Goal: Task Accomplishment & Management: Complete application form

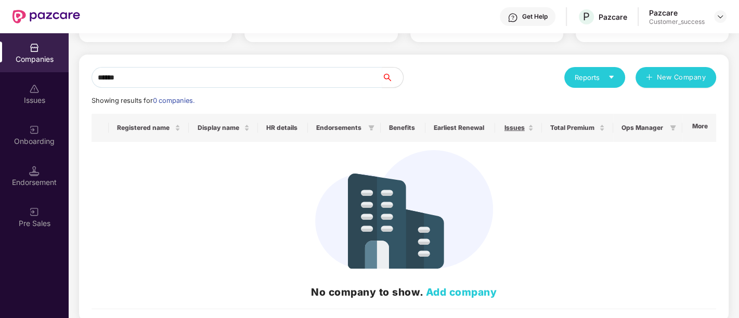
scroll to position [101, 0]
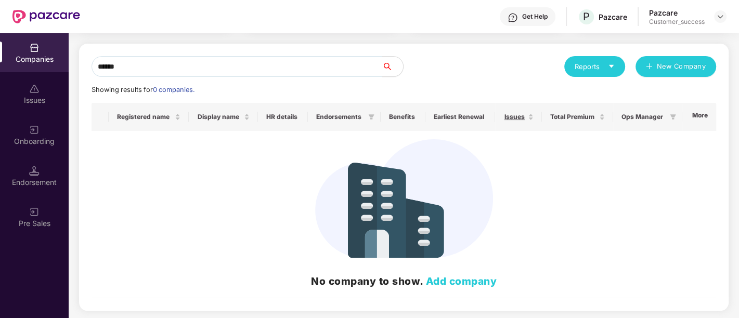
click at [56, 53] on div "Companies" at bounding box center [34, 52] width 69 height 39
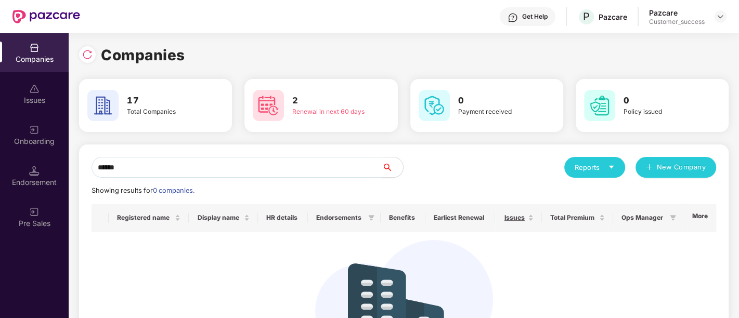
click at [41, 89] on div "Issues" at bounding box center [34, 93] width 69 height 39
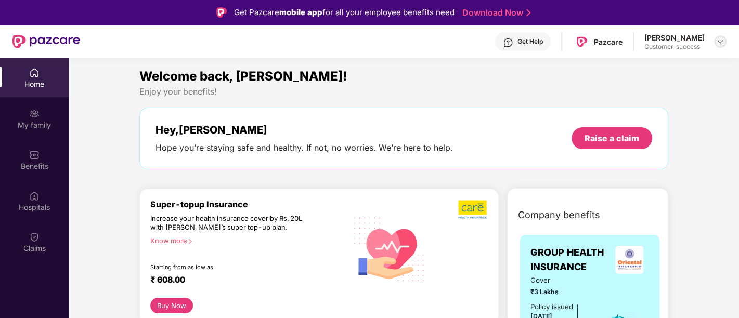
click at [721, 36] on div at bounding box center [720, 41] width 12 height 12
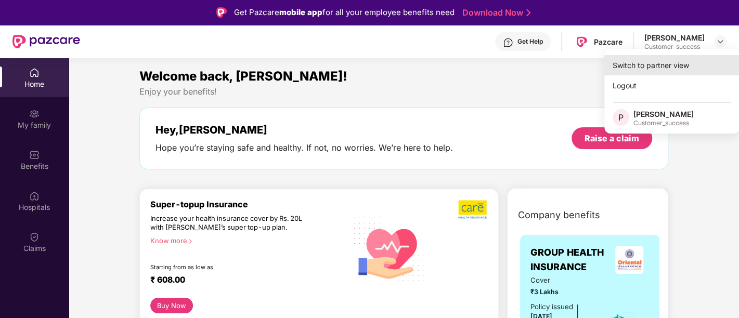
click at [660, 63] on div "Switch to partner view" at bounding box center [671, 65] width 135 height 20
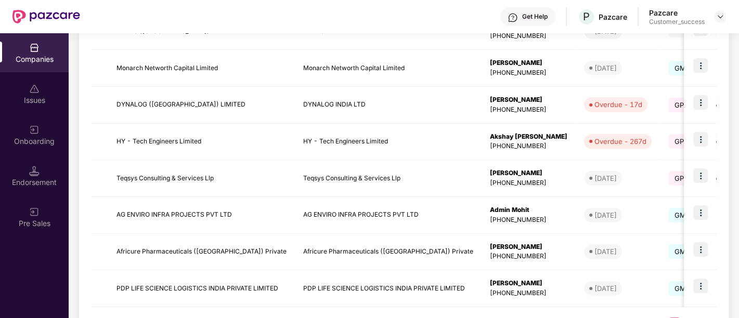
scroll to position [313, 0]
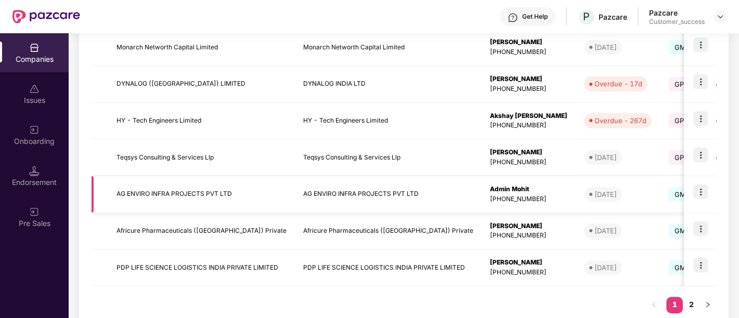
click at [704, 193] on img at bounding box center [700, 192] width 15 height 15
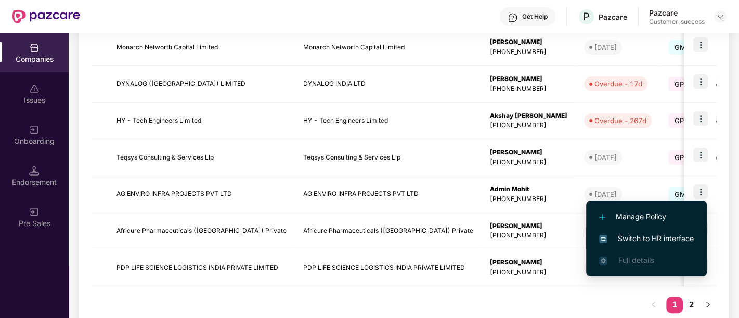
click at [657, 234] on span "Switch to HR interface" at bounding box center [646, 238] width 95 height 11
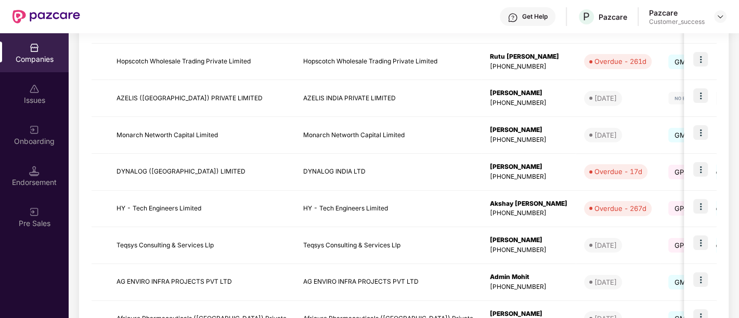
scroll to position [247, 0]
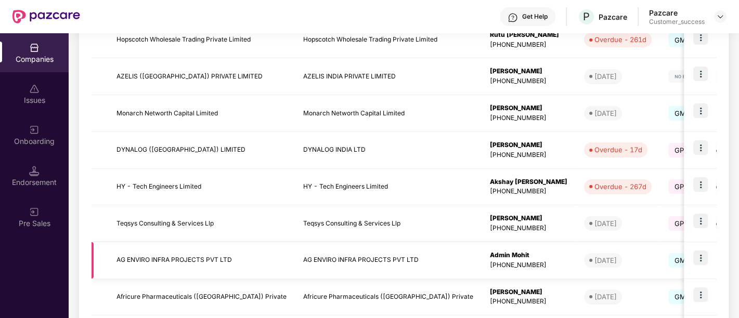
click at [701, 255] on img at bounding box center [700, 258] width 15 height 15
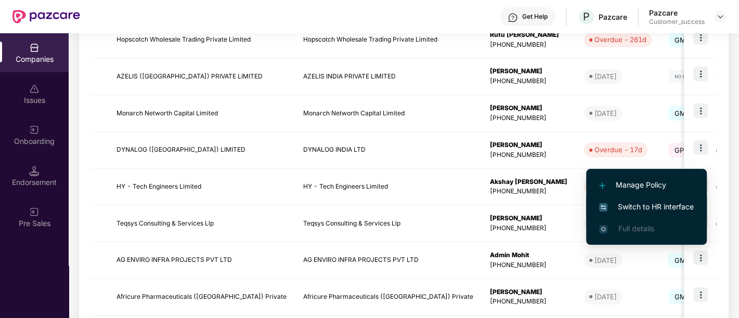
click at [665, 209] on span "Switch to HR interface" at bounding box center [646, 206] width 95 height 11
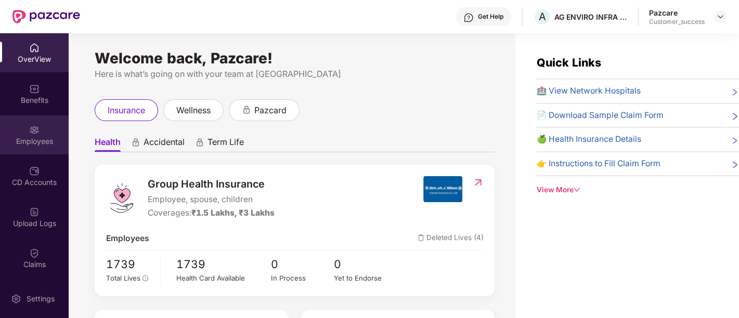
click at [32, 128] on img at bounding box center [34, 130] width 10 height 10
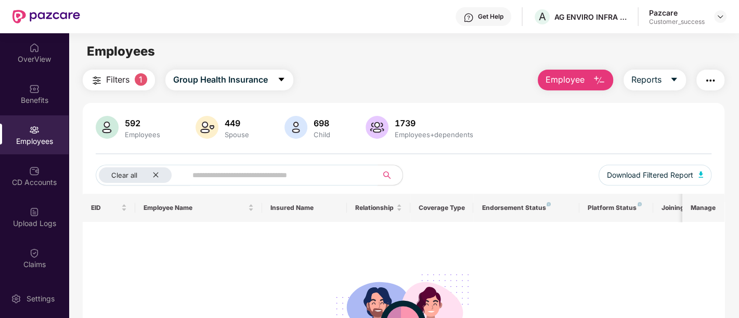
click at [233, 168] on input "text" at bounding box center [277, 176] width 171 height 16
click at [227, 176] on input "**********" at bounding box center [277, 176] width 171 height 16
click at [275, 177] on input "**********" at bounding box center [277, 176] width 171 height 16
type input "**********"
click at [155, 176] on icon "close" at bounding box center [155, 175] width 5 height 5
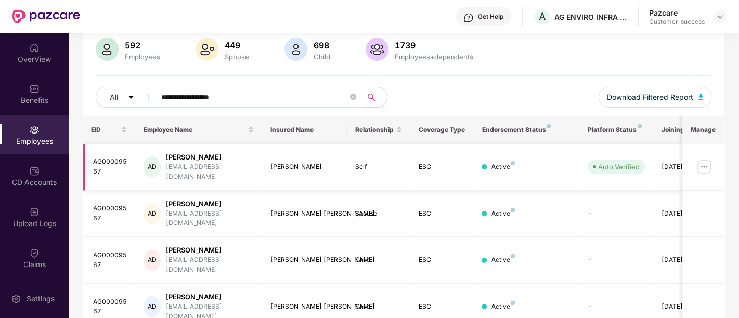
scroll to position [92, 0]
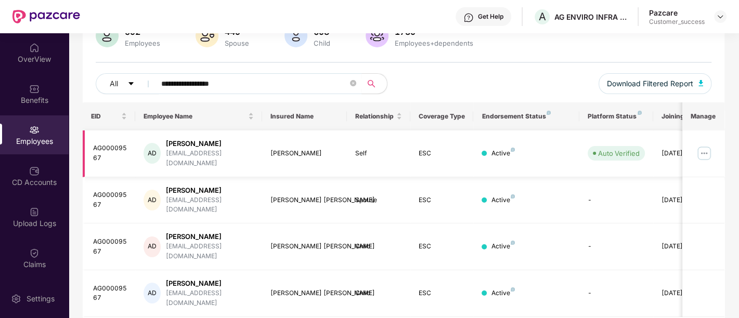
click at [705, 155] on img at bounding box center [704, 153] width 17 height 17
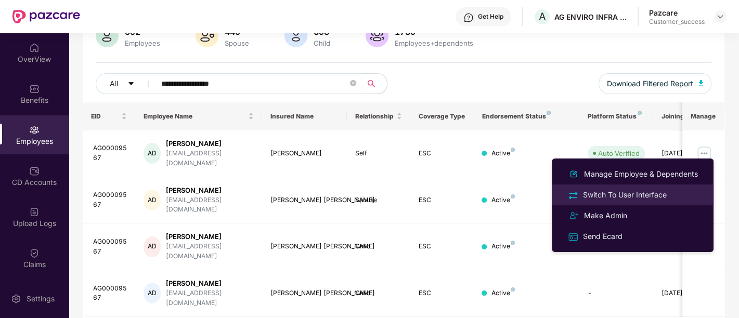
click at [643, 195] on div "Switch To User Interface" at bounding box center [625, 194] width 88 height 11
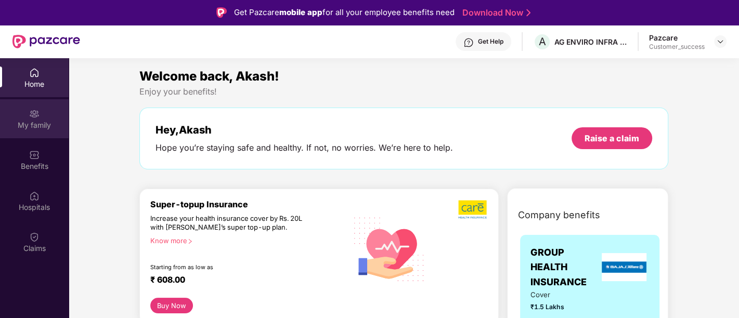
click at [40, 131] on div "My family" at bounding box center [34, 118] width 69 height 39
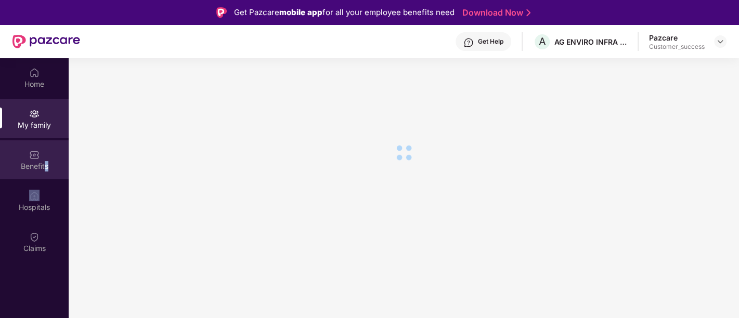
drag, startPoint x: 45, startPoint y: 180, endPoint x: 45, endPoint y: 172, distance: 8.3
click at [45, 172] on div "Home My family Benefits Hospitals Claims" at bounding box center [34, 160] width 69 height 205
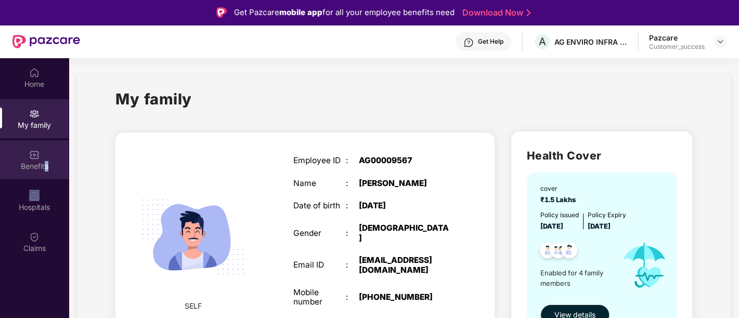
click at [45, 172] on div "Benefits" at bounding box center [34, 159] width 69 height 39
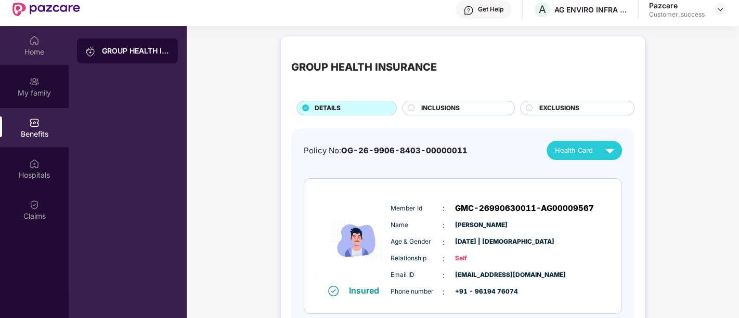
click at [36, 53] on div "Home" at bounding box center [34, 52] width 69 height 10
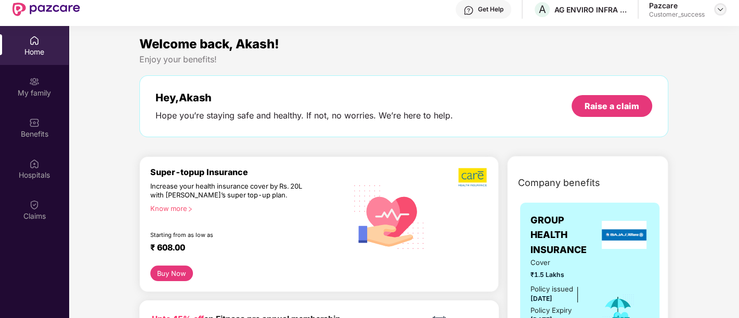
click at [719, 10] on img at bounding box center [720, 9] width 8 height 8
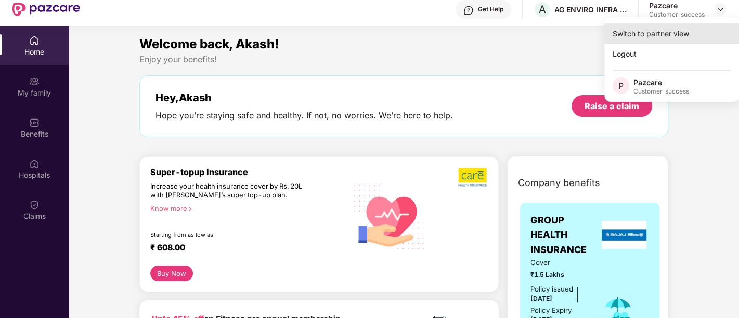
click at [646, 41] on div "Switch to partner view" at bounding box center [671, 33] width 135 height 20
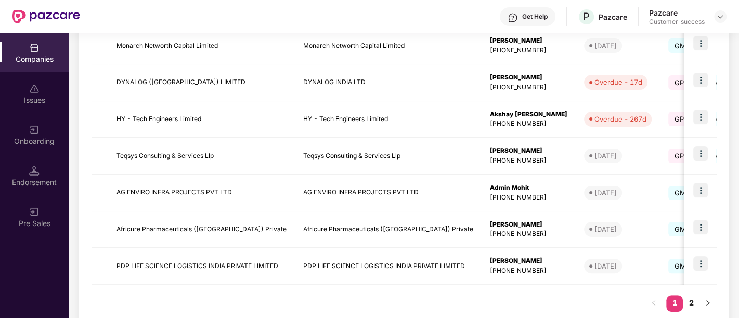
scroll to position [315, 0]
click at [709, 189] on td at bounding box center [700, 192] width 32 height 37
click at [700, 192] on img at bounding box center [700, 190] width 15 height 15
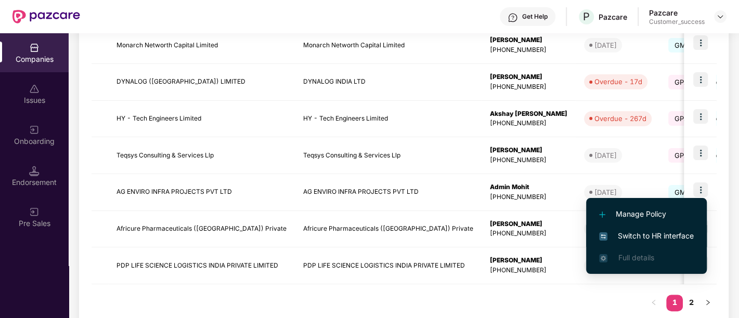
click at [672, 234] on span "Switch to HR interface" at bounding box center [646, 235] width 95 height 11
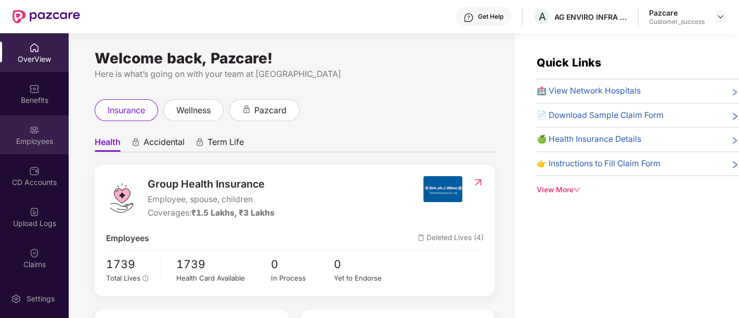
click at [39, 134] on div "Employees" at bounding box center [34, 134] width 69 height 39
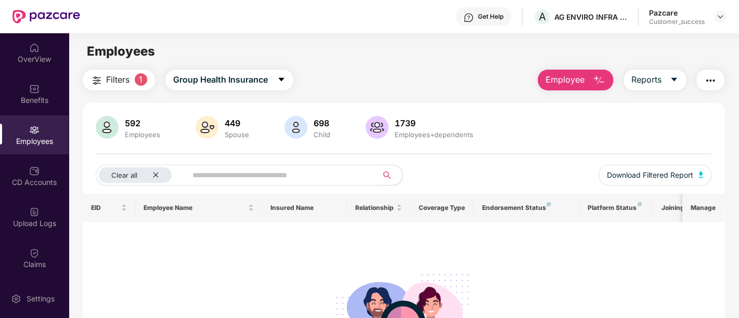
click at [254, 182] on input "text" at bounding box center [277, 176] width 171 height 16
type input "*"
drag, startPoint x: 368, startPoint y: 174, endPoint x: 198, endPoint y: 161, distance: 170.6
click at [198, 161] on div "592 Employees 449 Spouse 698 Child 1739 Employees+dependents Clear all ***** Do…" at bounding box center [404, 155] width 642 height 78
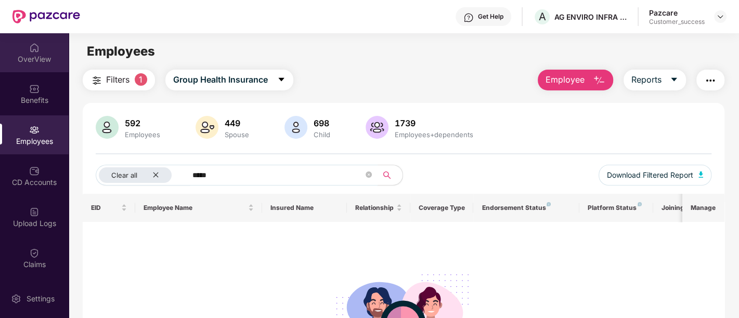
type input "*****"
click at [18, 55] on div "OverView" at bounding box center [34, 59] width 69 height 10
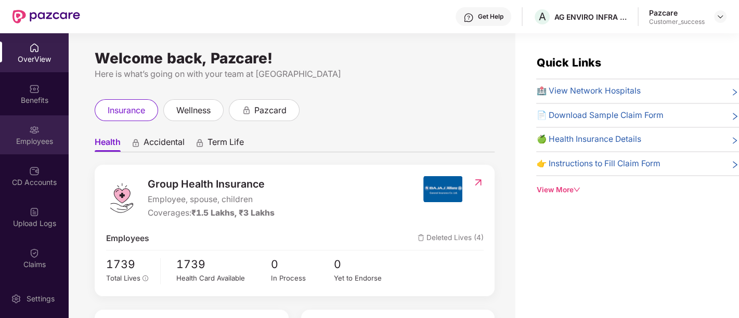
click at [34, 139] on div "Employees" at bounding box center [34, 141] width 69 height 10
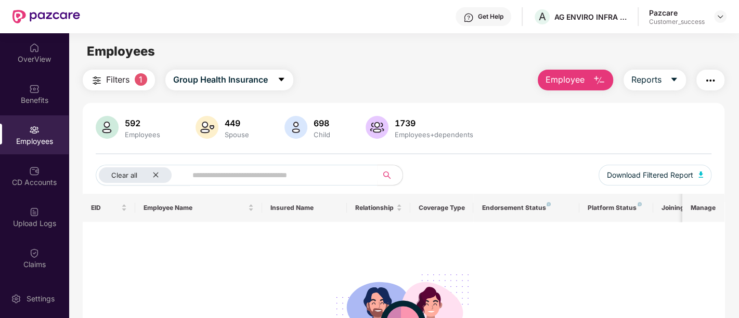
click at [135, 85] on button "Filters 1" at bounding box center [119, 80] width 72 height 21
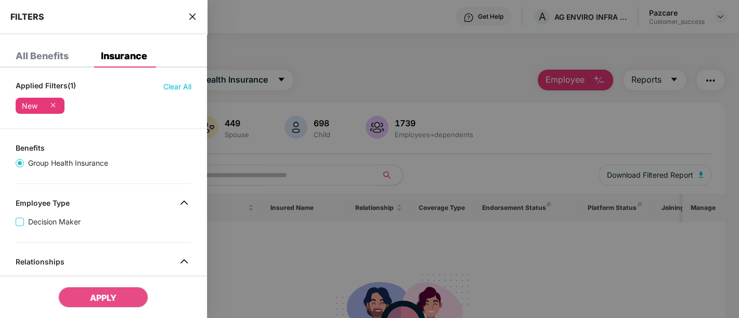
click at [246, 255] on div at bounding box center [369, 159] width 739 height 318
click at [194, 17] on icon "close" at bounding box center [192, 17] width 6 height 6
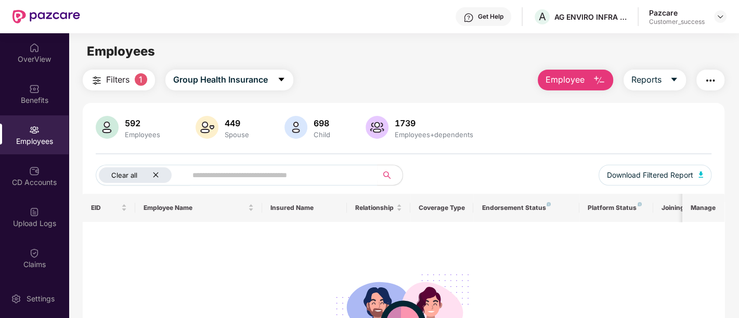
click at [156, 170] on div "Clear all" at bounding box center [135, 176] width 73 height 16
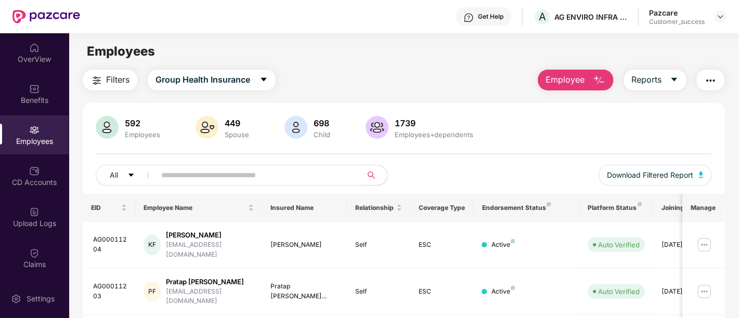
click at [205, 181] on input "text" at bounding box center [254, 176] width 187 height 16
click at [284, 169] on input "text" at bounding box center [254, 176] width 187 height 16
type input "*"
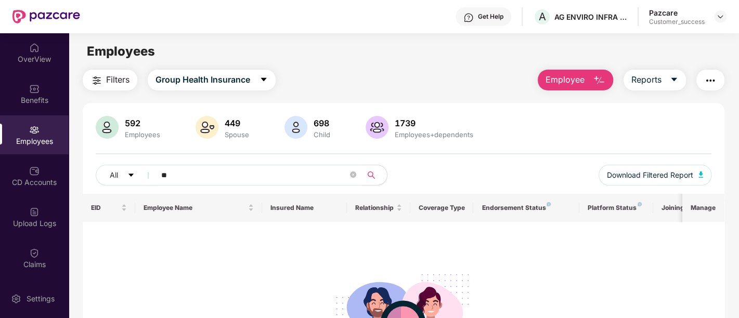
type input "*"
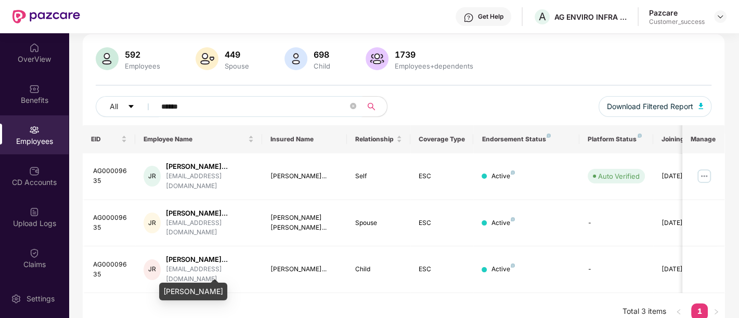
scroll to position [80, 0]
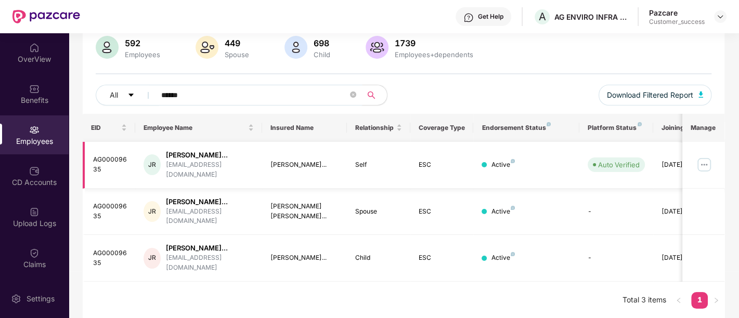
type input "******"
click at [705, 168] on img at bounding box center [704, 165] width 17 height 17
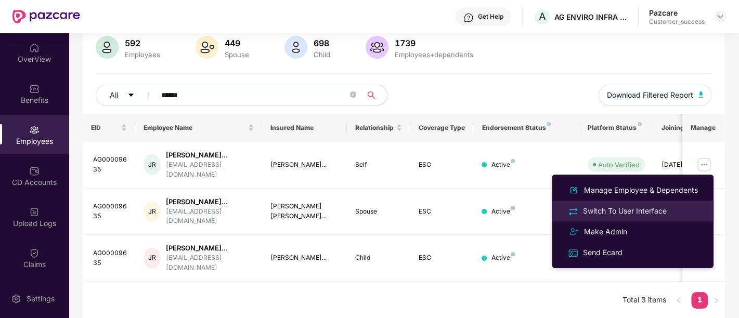
click at [648, 214] on div "Switch To User Interface" at bounding box center [625, 210] width 88 height 11
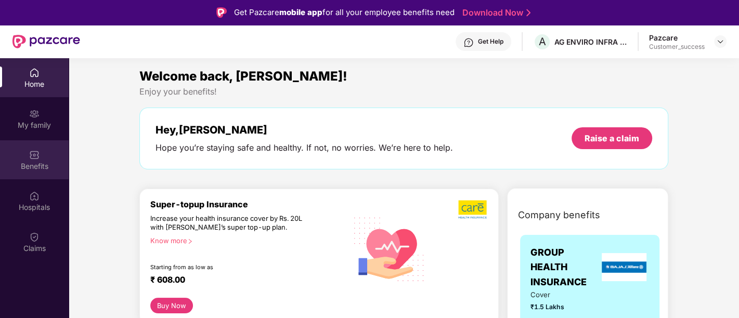
click at [56, 177] on div "Benefits" at bounding box center [34, 159] width 69 height 39
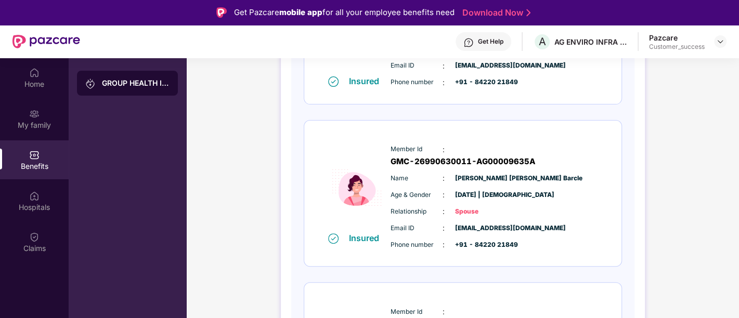
scroll to position [242, 0]
drag, startPoint x: 601, startPoint y: 148, endPoint x: 452, endPoint y: 146, distance: 148.8
click at [452, 146] on div "Insured Member Id : GMC-26990630011-AG00009635A Name : [PERSON_NAME] [PERSON_NA…" at bounding box center [462, 193] width 317 height 146
copy span "GMC-26990630011-AG00009635A"
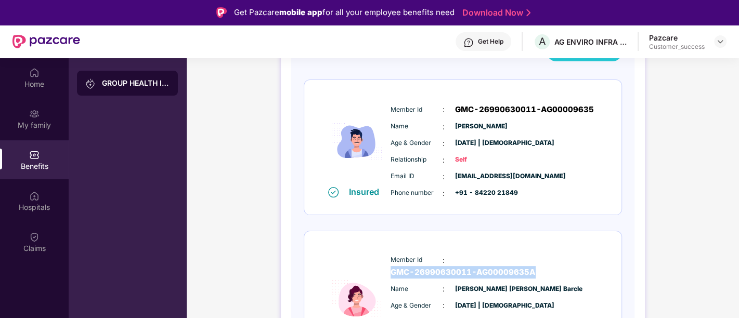
scroll to position [0, 0]
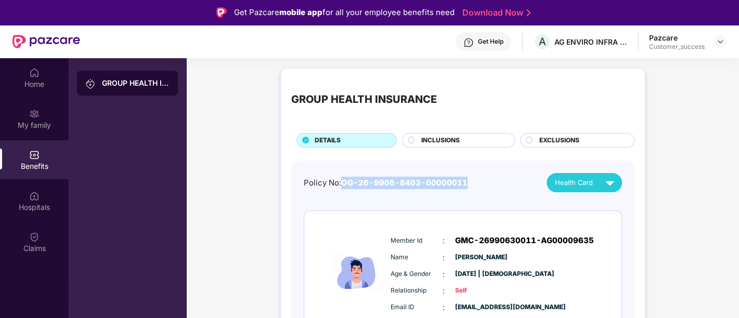
drag, startPoint x: 464, startPoint y: 183, endPoint x: 343, endPoint y: 170, distance: 121.4
copy span "OG-26-9906-8403-00000011"
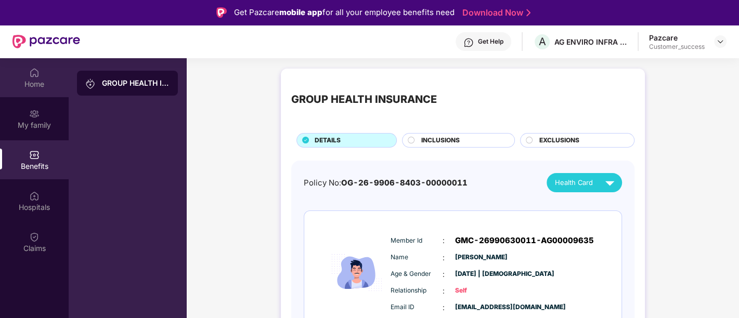
click at [50, 80] on div "Home" at bounding box center [34, 84] width 69 height 10
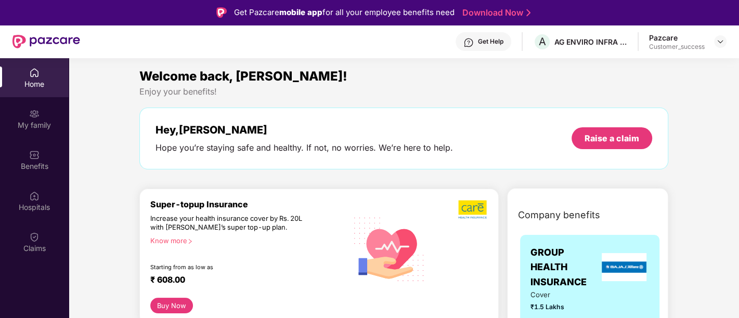
click at [38, 78] on div "Home" at bounding box center [34, 77] width 69 height 39
click at [724, 39] on img at bounding box center [720, 41] width 8 height 8
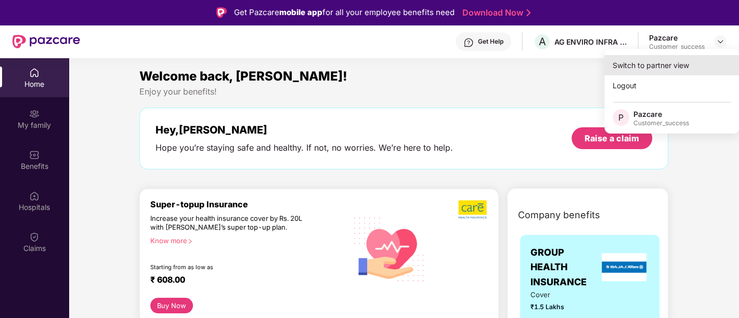
click at [640, 66] on div "Switch to partner view" at bounding box center [671, 65] width 135 height 20
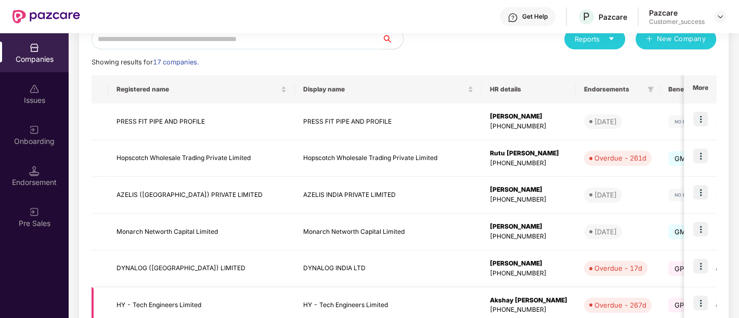
scroll to position [338, 0]
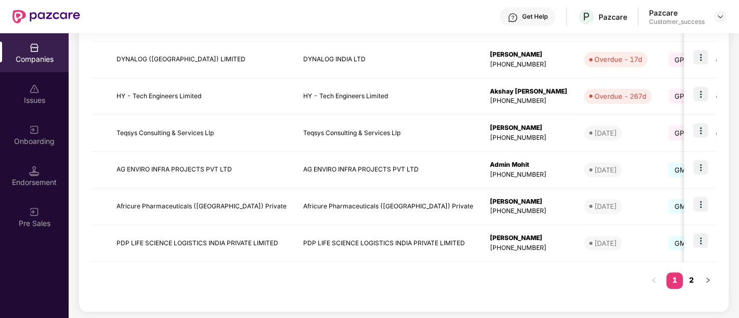
click at [691, 278] on link "2" at bounding box center [691, 281] width 17 height 16
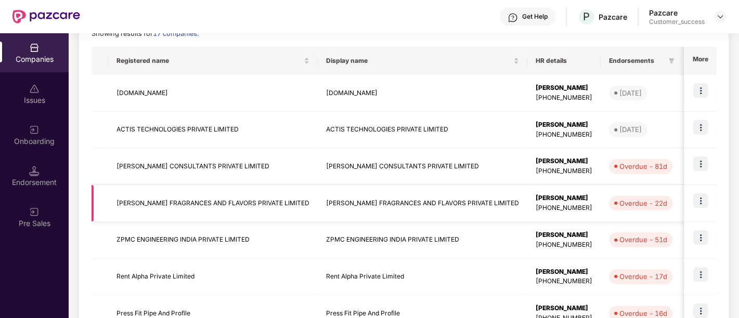
scroll to position [198, 0]
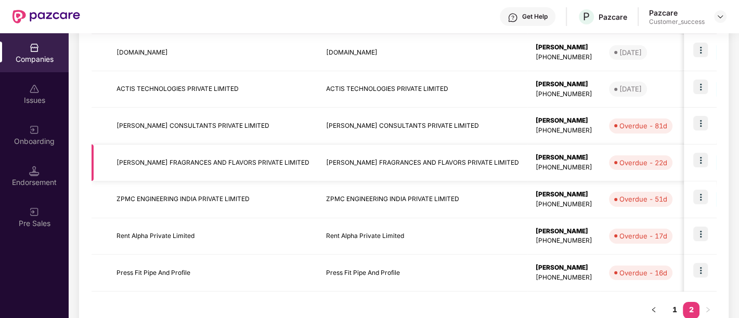
click at [700, 163] on img at bounding box center [700, 160] width 15 height 15
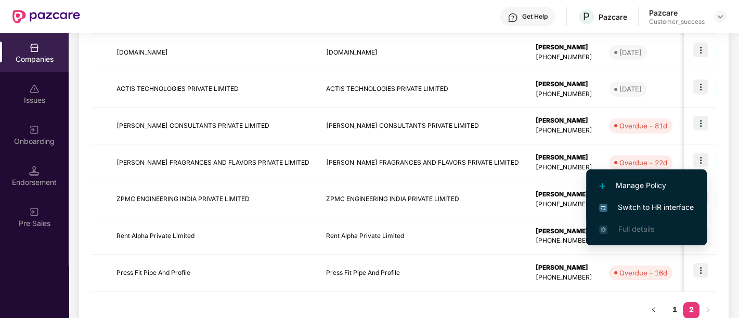
click at [648, 213] on span "Switch to HR interface" at bounding box center [646, 207] width 95 height 11
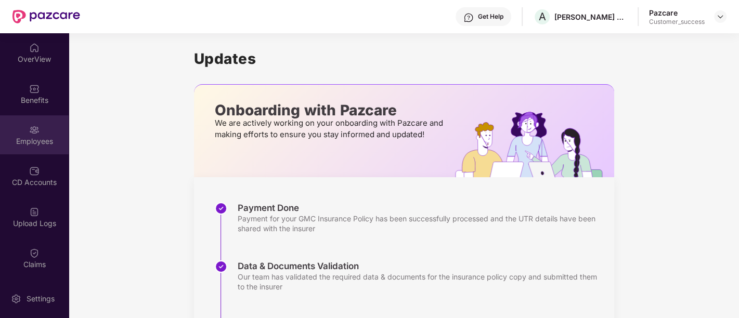
click at [40, 136] on div "Employees" at bounding box center [34, 141] width 69 height 10
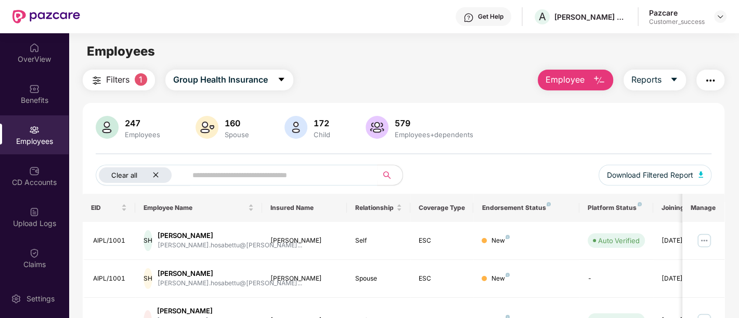
click at [156, 172] on icon "close" at bounding box center [155, 175] width 7 height 7
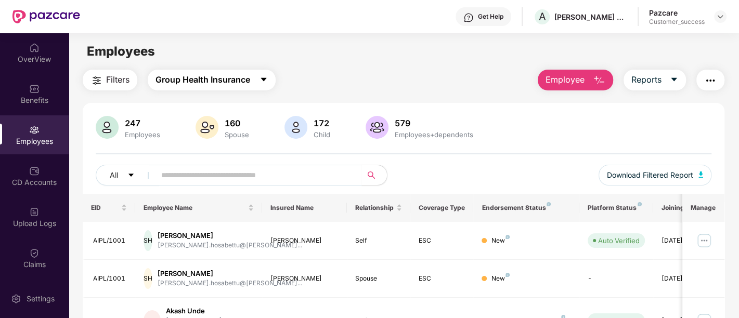
click at [266, 80] on icon "caret-down" at bounding box center [264, 79] width 8 height 8
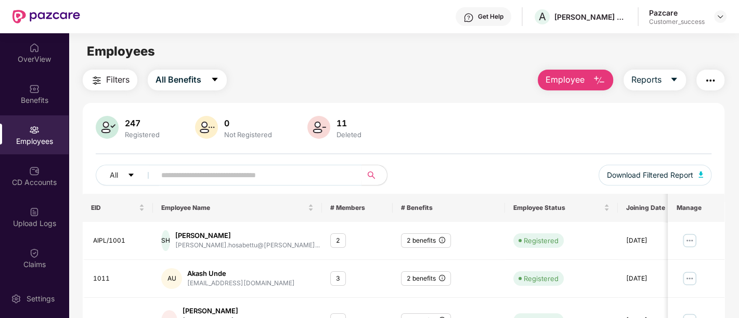
click at [440, 84] on div "Filters All Benefits Employee Reports" at bounding box center [404, 80] width 642 height 21
click at [574, 85] on span "Employee" at bounding box center [565, 79] width 39 height 13
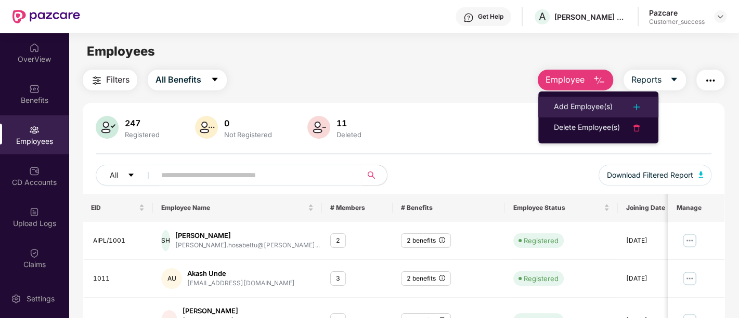
click at [577, 104] on div "Add Employee(s)" at bounding box center [583, 107] width 59 height 12
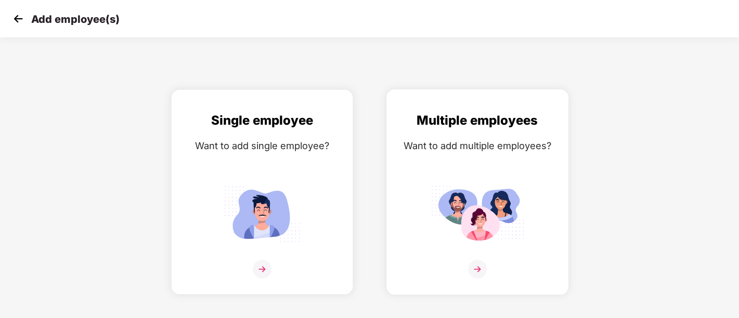
click at [446, 197] on img at bounding box center [478, 214] width 94 height 65
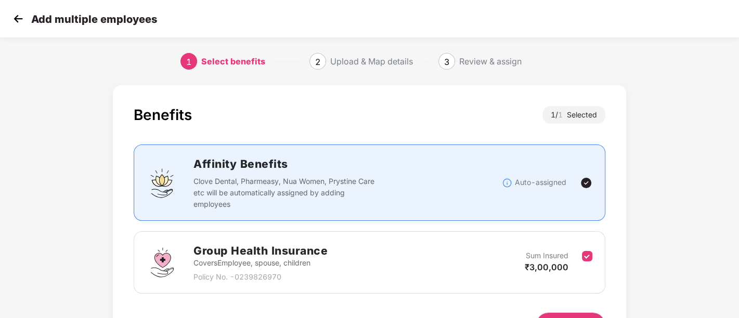
scroll to position [65, 0]
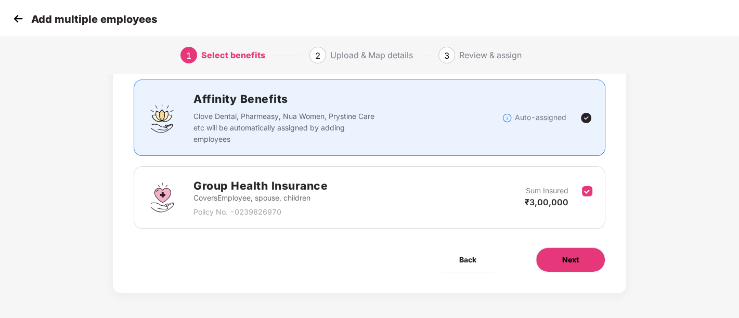
click at [563, 266] on button "Next" at bounding box center [571, 260] width 70 height 25
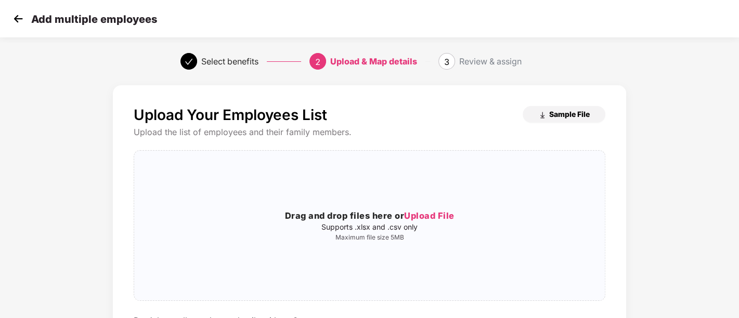
click at [554, 111] on span "Sample File" at bounding box center [569, 114] width 41 height 10
click at [426, 210] on h3 "Drag and drop files here or Upload File" at bounding box center [369, 217] width 471 height 14
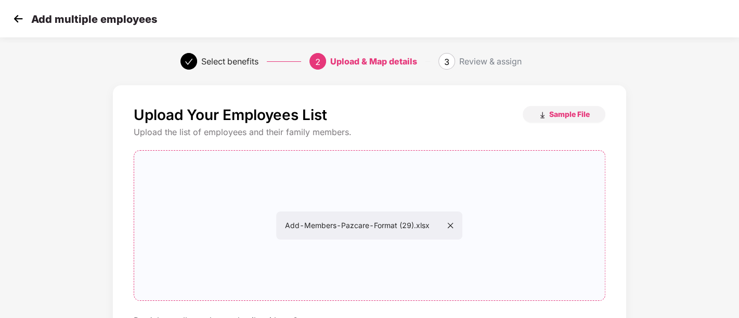
scroll to position [99, 0]
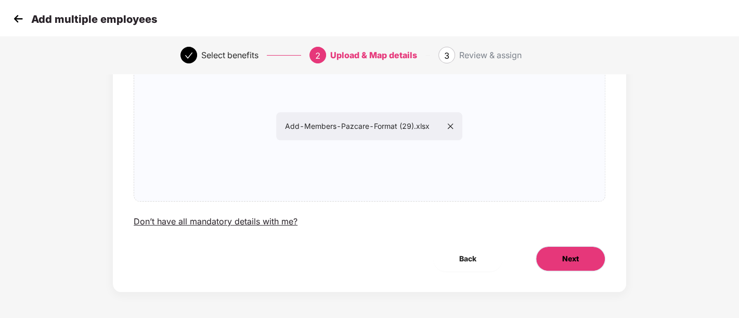
click at [572, 260] on span "Next" at bounding box center [570, 258] width 17 height 11
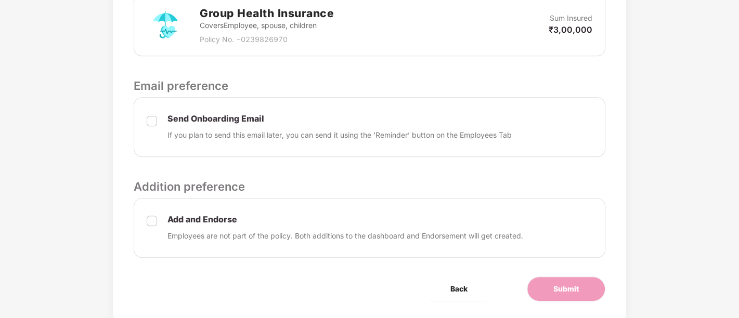
scroll to position [372, 1]
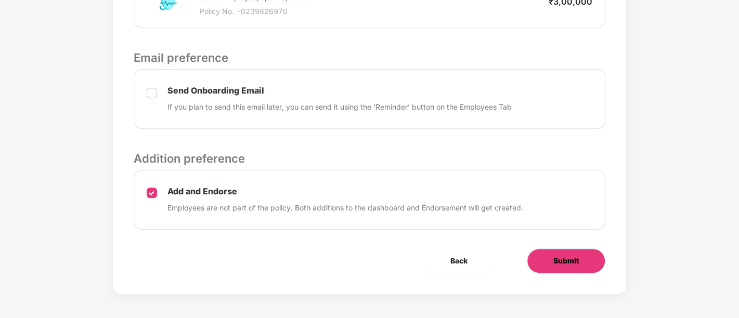
click at [558, 259] on span "Submit" at bounding box center [566, 260] width 25 height 11
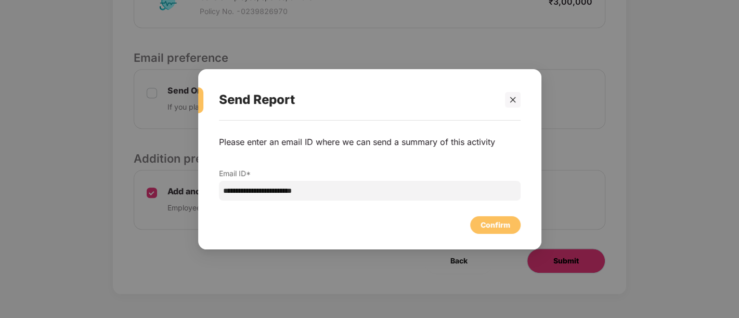
scroll to position [0, 1]
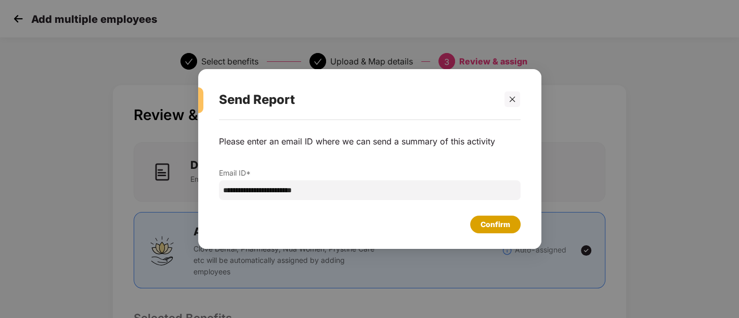
click at [495, 233] on div "Confirm" at bounding box center [495, 225] width 50 height 18
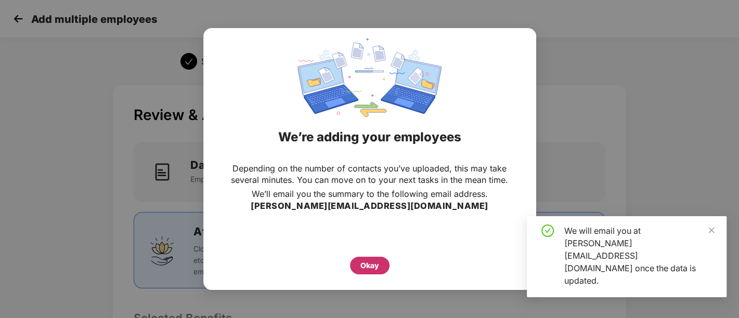
click at [372, 261] on div "Okay" at bounding box center [370, 265] width 19 height 11
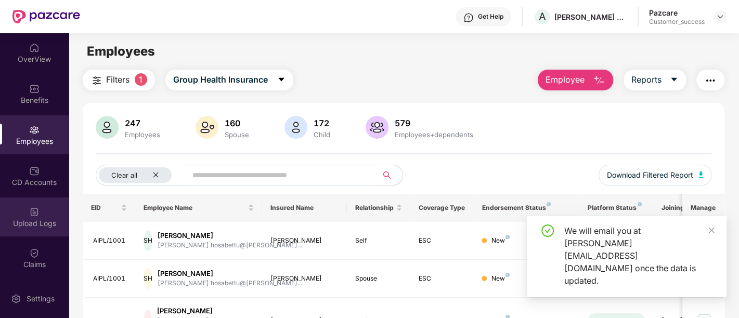
click at [43, 212] on div "Upload Logs" at bounding box center [34, 217] width 69 height 39
